Goal: Task Accomplishment & Management: Complete application form

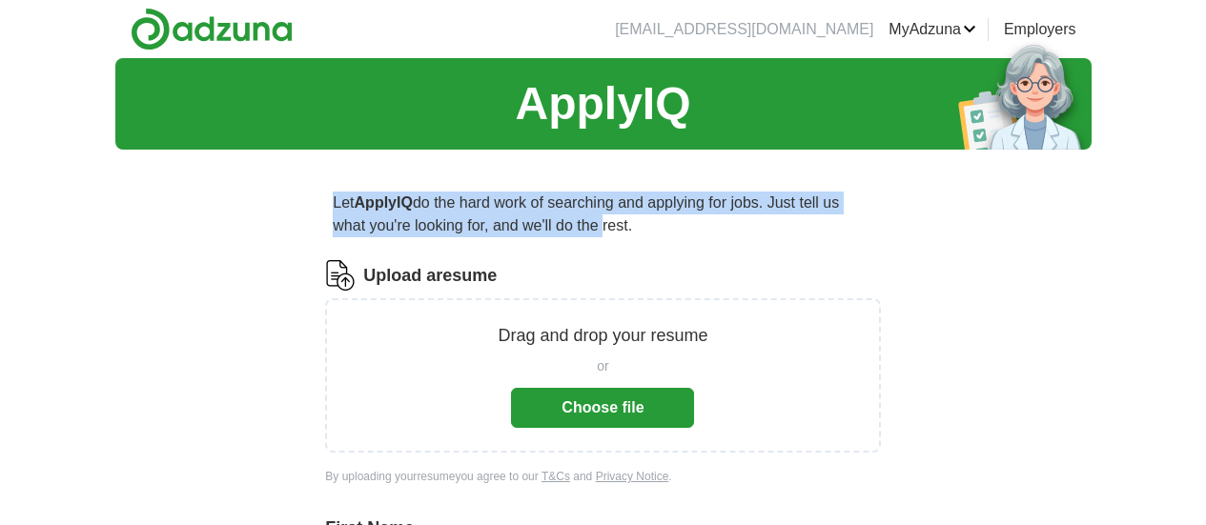
drag, startPoint x: 382, startPoint y: 204, endPoint x: 763, endPoint y: 236, distance: 382.6
click at [763, 236] on p "Let ApplyIQ do the hard work of searching and applying for jobs. Just tell us w…" at bounding box center [602, 214] width 555 height 61
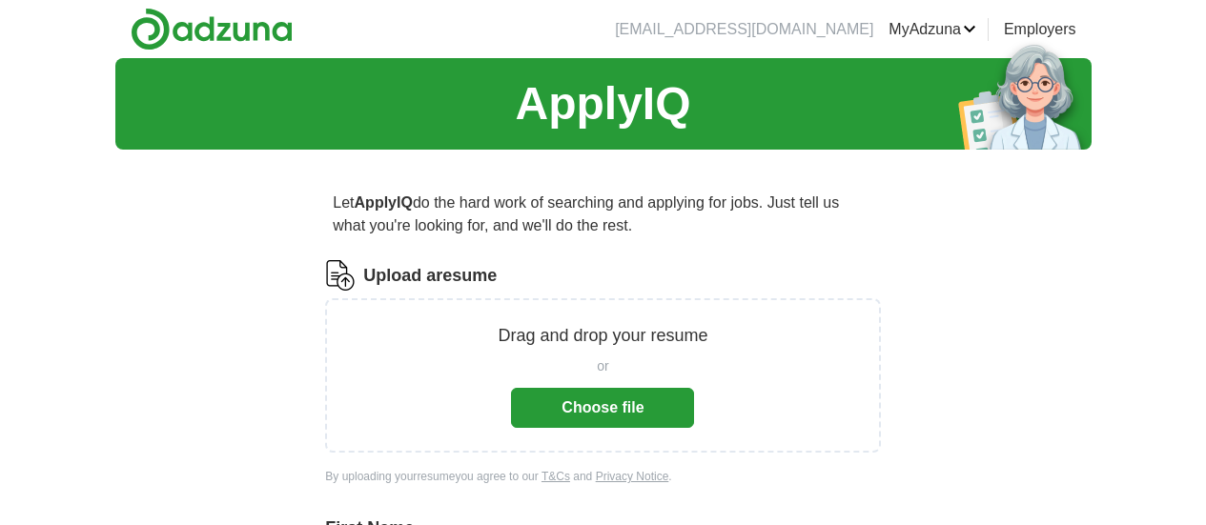
drag, startPoint x: 497, startPoint y: 202, endPoint x: 818, endPoint y: 229, distance: 322.3
click at [818, 229] on p "Let ApplyIQ do the hard work of searching and applying for jobs. Just tell us w…" at bounding box center [602, 214] width 555 height 61
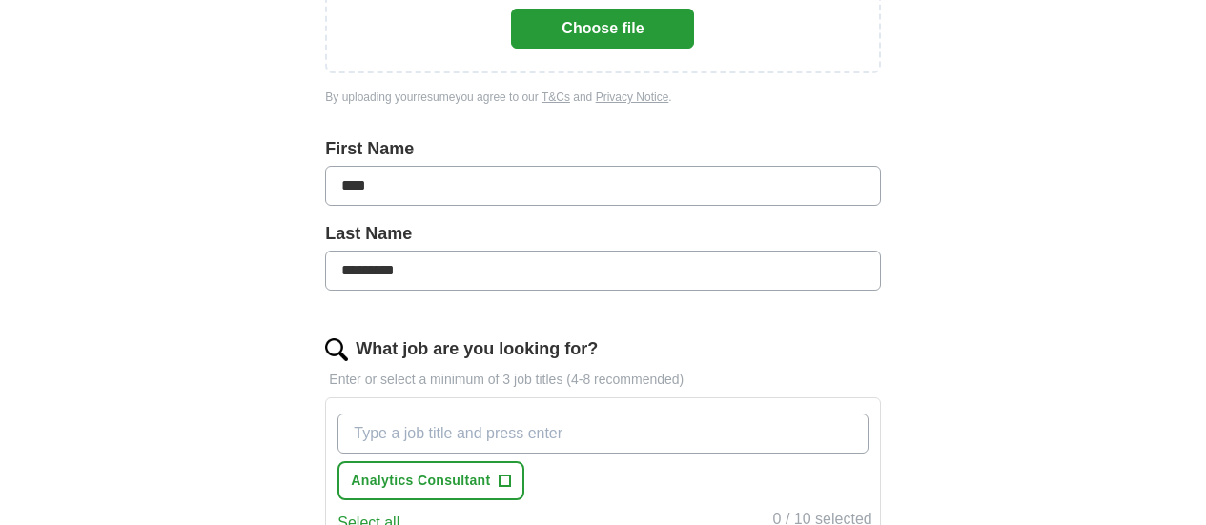
scroll to position [667, 0]
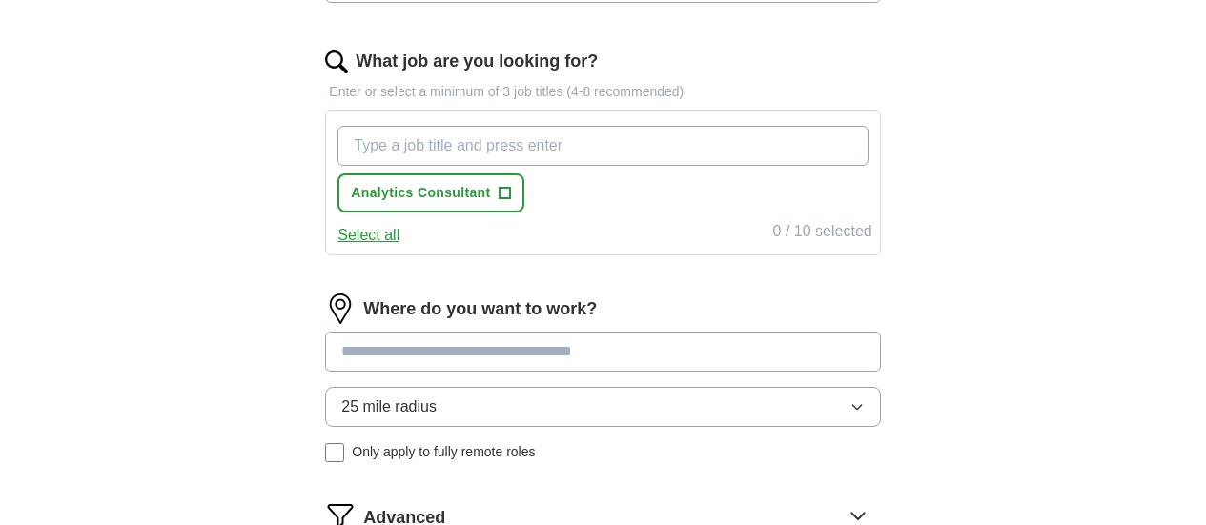
click at [618, 145] on input "What job are you looking for?" at bounding box center [602, 146] width 530 height 40
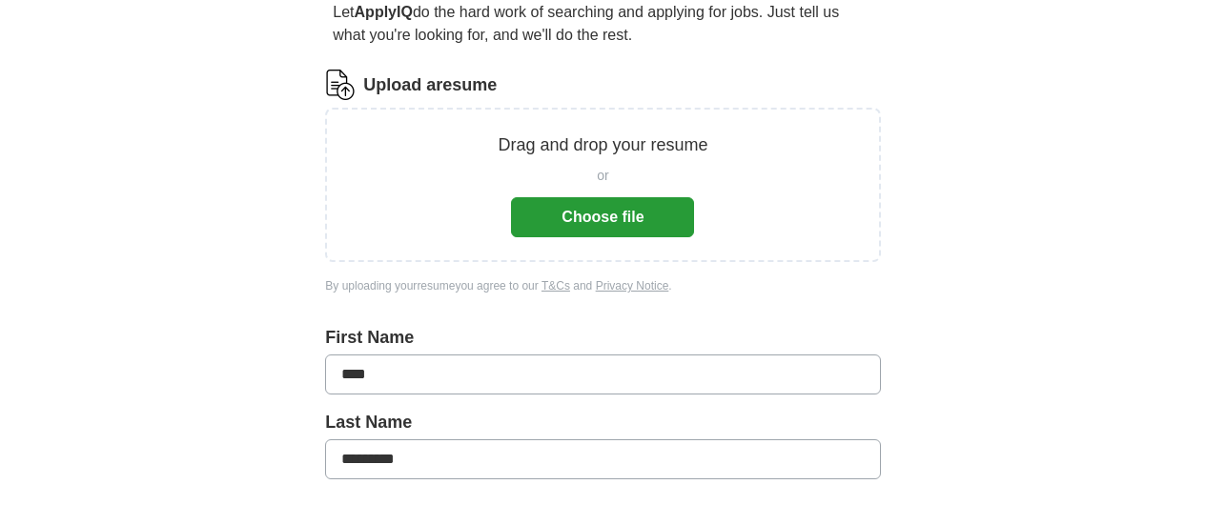
scroll to position [0, 0]
